Goal: Information Seeking & Learning: Learn about a topic

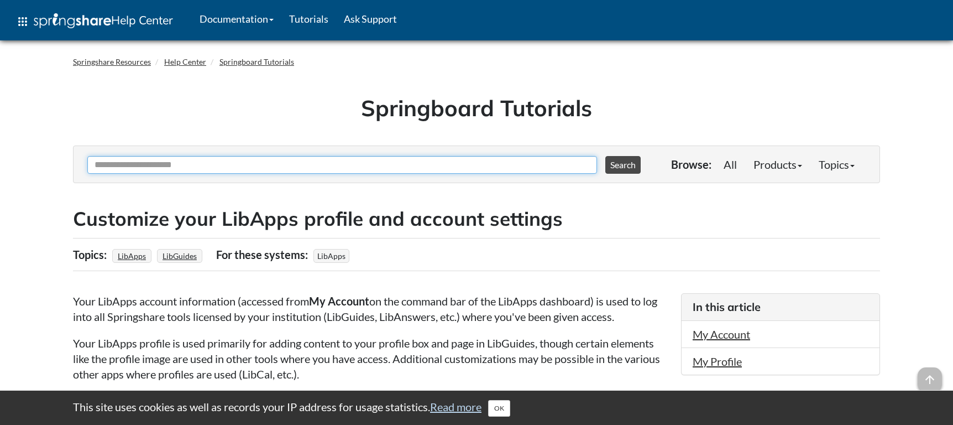
click at [195, 165] on input "Ask Another Question" at bounding box center [342, 165] width 510 height 18
type input "*"
type input "**********"
click at [606, 156] on button "Search" at bounding box center [623, 165] width 35 height 18
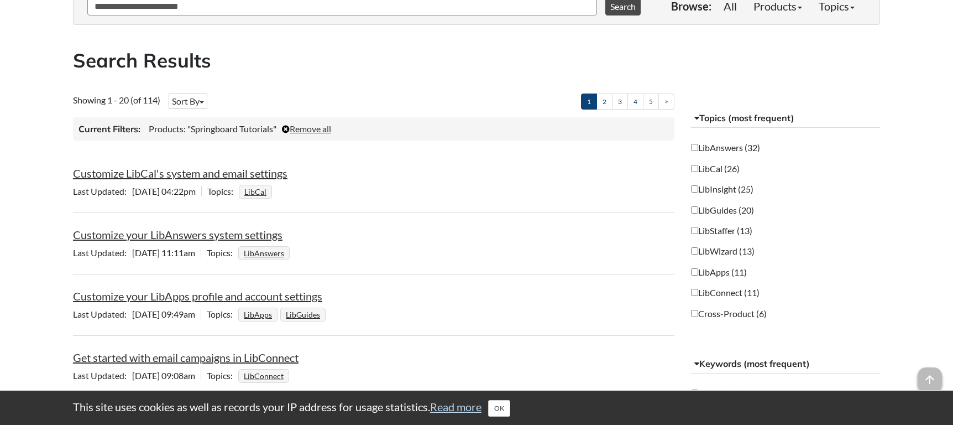
scroll to position [159, 0]
click at [239, 296] on link "Customize your LibApps profile and account settings" at bounding box center [197, 295] width 249 height 13
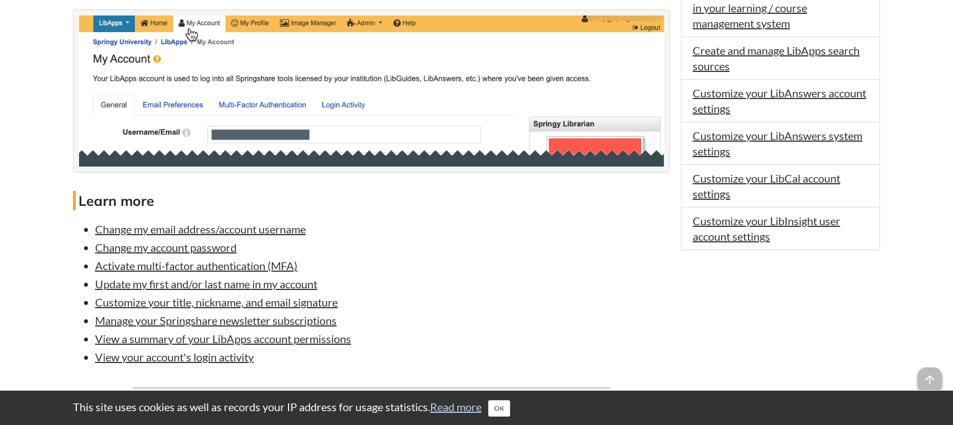
scroll to position [615, 0]
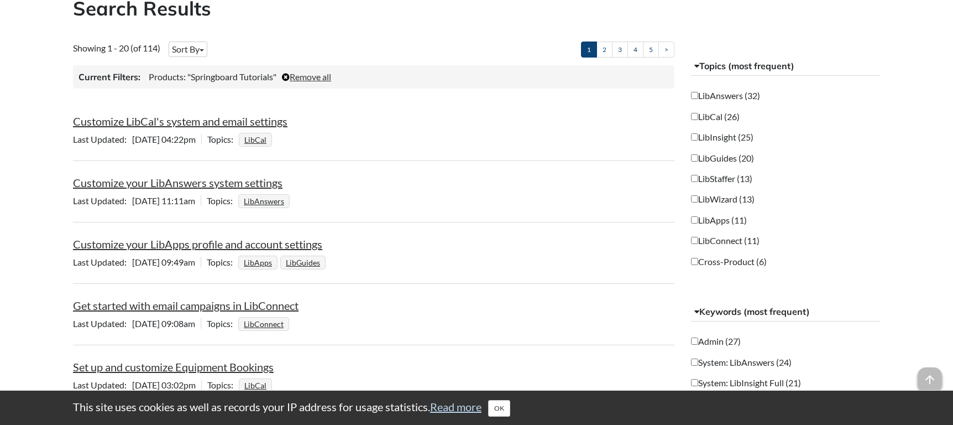
scroll to position [212, 0]
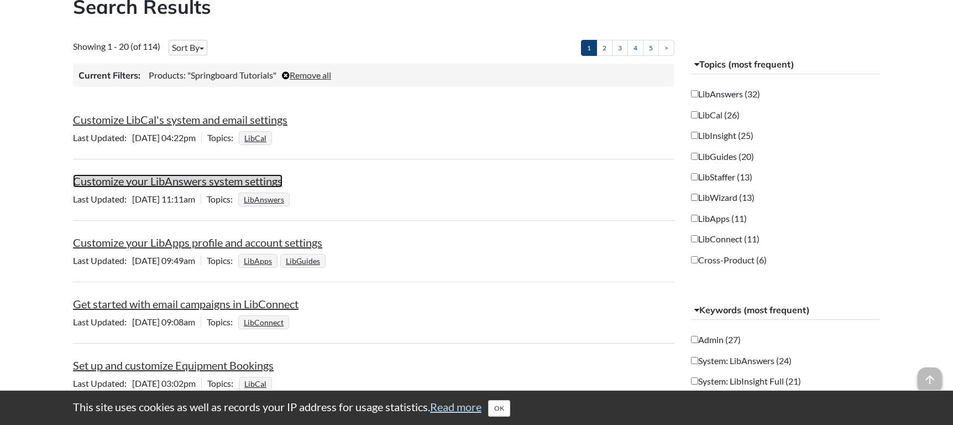
click at [248, 184] on link "Customize your LibAnswers system settings" at bounding box center [178, 180] width 210 height 13
